Goal: Task Accomplishment & Management: Manage account settings

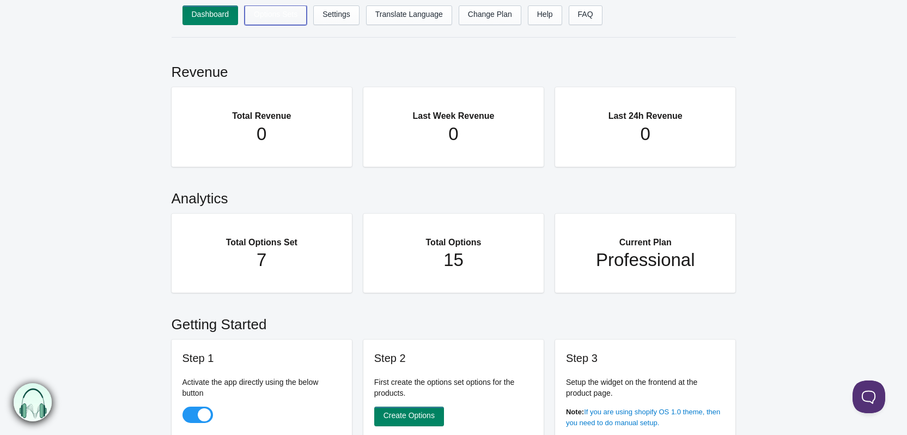
click at [281, 16] on link "Options Sets" at bounding box center [276, 15] width 62 height 20
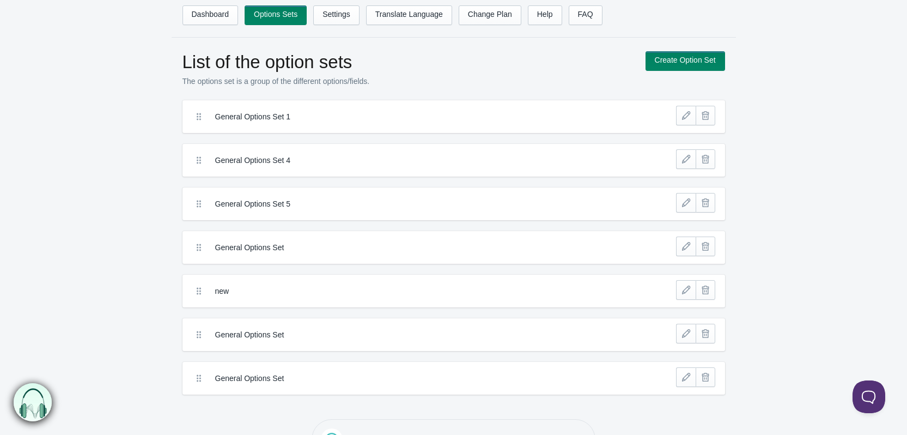
click at [198, 115] on icon at bounding box center [198, 116] width 11 height 11
click at [199, 121] on icon at bounding box center [198, 116] width 11 height 11
click at [203, 122] on div "General Options Set 1" at bounding box center [403, 116] width 424 height 16
click at [199, 119] on icon at bounding box center [198, 116] width 11 height 11
click at [199, 117] on icon at bounding box center [198, 116] width 11 height 11
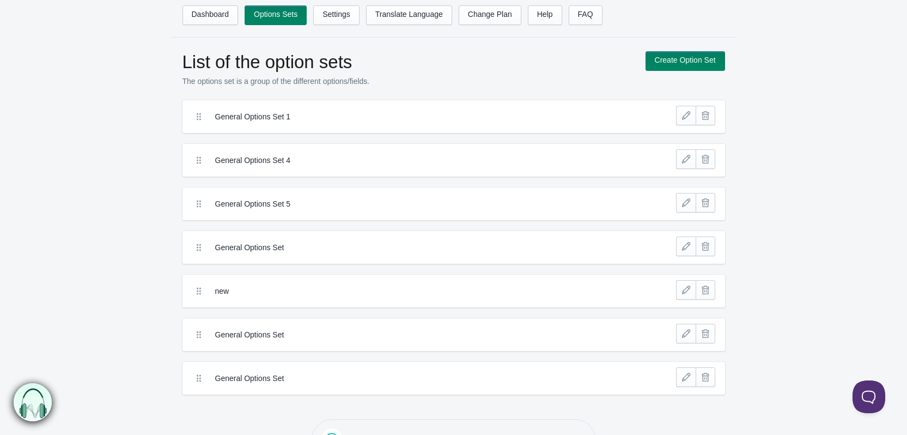
click at [200, 122] on div "General Options Set 1" at bounding box center [403, 116] width 424 height 16
click at [199, 121] on icon at bounding box center [198, 116] width 11 height 11
click at [197, 118] on icon at bounding box center [198, 116] width 11 height 11
click at [199, 117] on icon at bounding box center [198, 116] width 11 height 11
click at [397, 103] on div "General Options Set 1" at bounding box center [453, 116] width 543 height 33
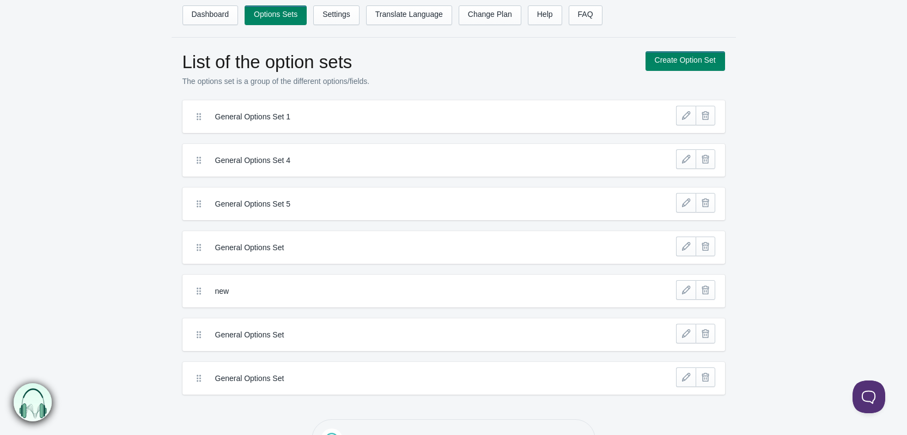
click at [368, 115] on label "General Options Set 1" at bounding box center [413, 116] width 397 height 11
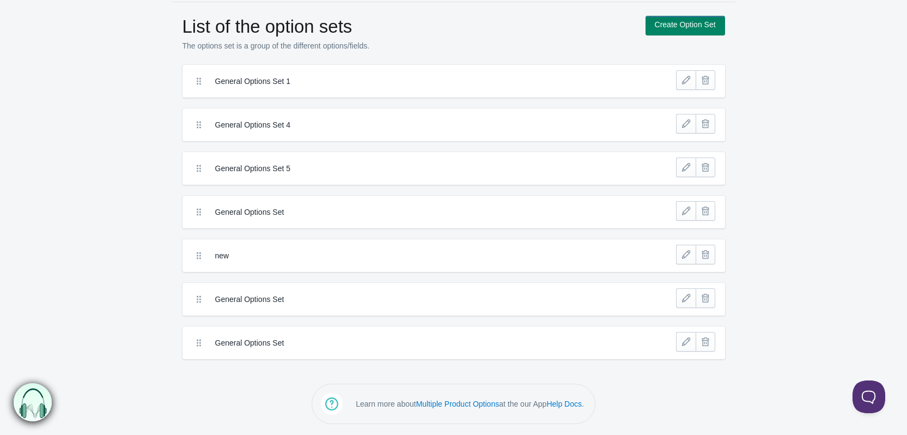
click at [785, 129] on div "List of the option sets The options set is a group of the different options/fie…" at bounding box center [453, 187] width 907 height 343
click at [200, 82] on icon at bounding box center [198, 81] width 11 height 11
click at [192, 89] on div "General Options Set 1" at bounding box center [403, 81] width 424 height 16
click at [197, 84] on icon at bounding box center [198, 81] width 11 height 11
click at [208, 111] on div "General Options Set 4" at bounding box center [453, 124] width 543 height 33
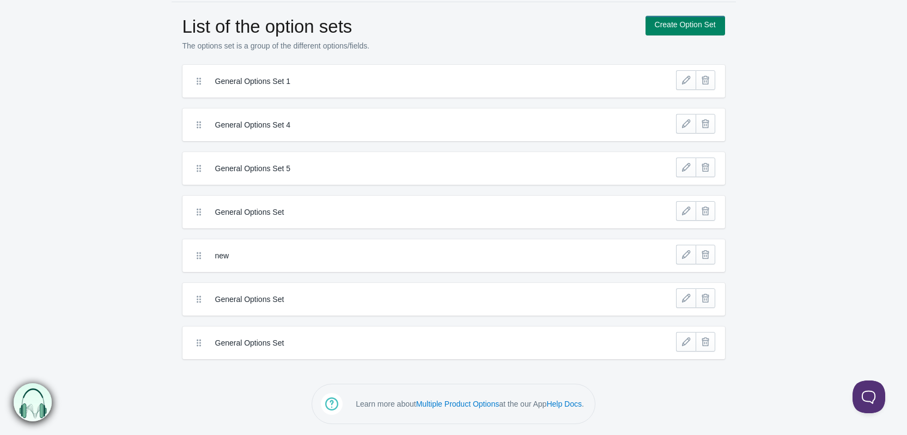
click at [200, 125] on icon at bounding box center [198, 124] width 11 height 11
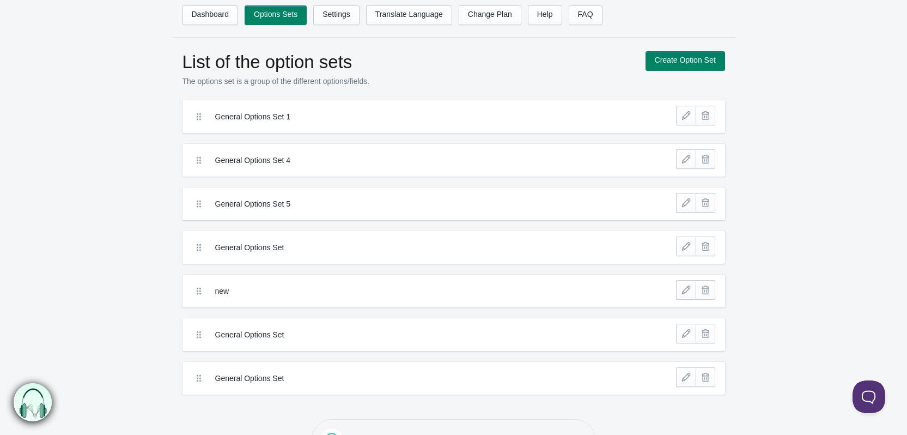
click at [204, 117] on icon at bounding box center [198, 116] width 11 height 11
click at [200, 117] on icon at bounding box center [198, 116] width 11 height 11
click at [196, 115] on icon at bounding box center [198, 116] width 11 height 11
